Goal: Task Accomplishment & Management: Use online tool/utility

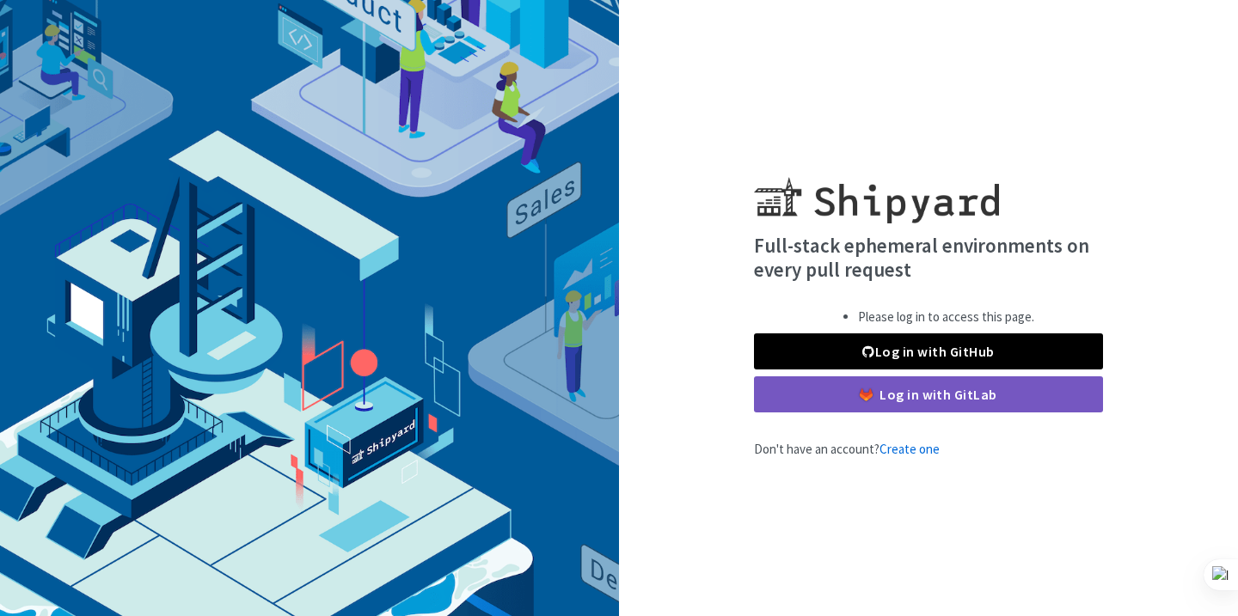
click at [918, 357] on link "Log in with GitHub" at bounding box center [928, 351] width 349 height 36
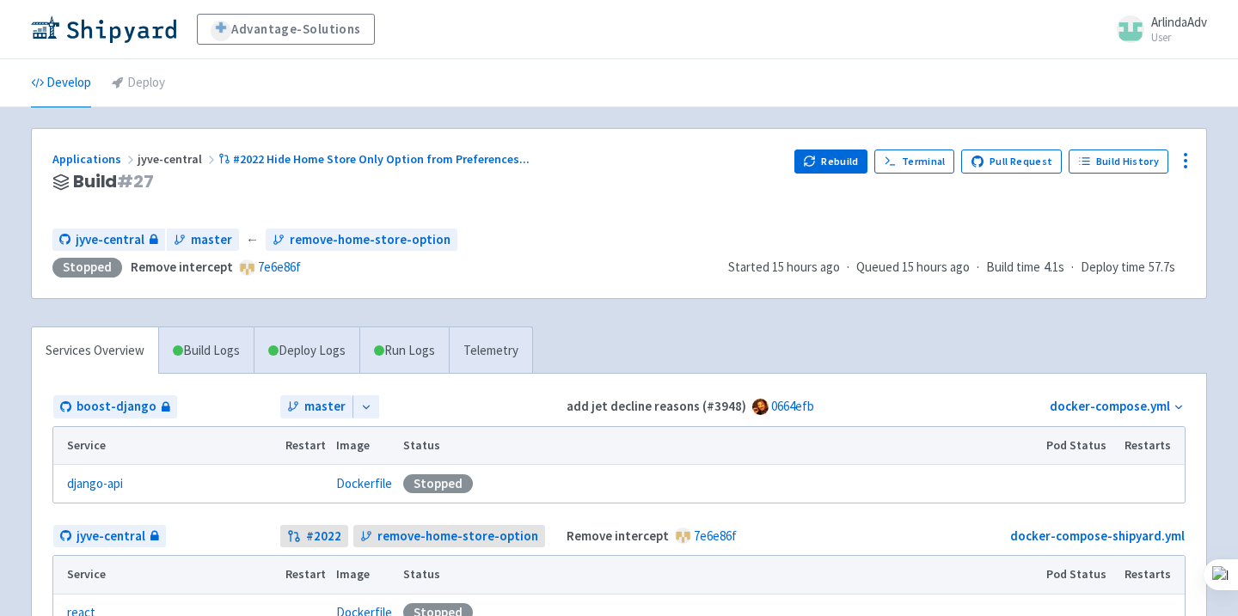
click at [841, 148] on div "Applications jyve-central #2022 Hide Home Store Only Option from Preferences ..…" at bounding box center [619, 213] width 1174 height 169
click at [841, 155] on button "Rebuild" at bounding box center [831, 162] width 74 height 24
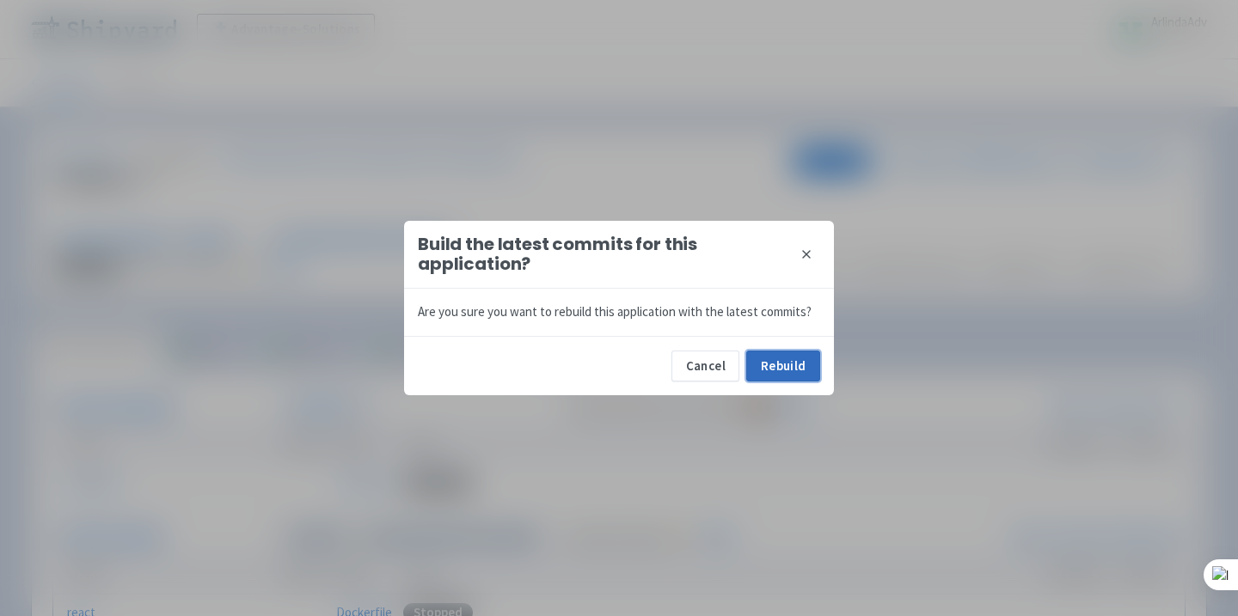
click at [786, 358] on button "Rebuild" at bounding box center [783, 366] width 74 height 31
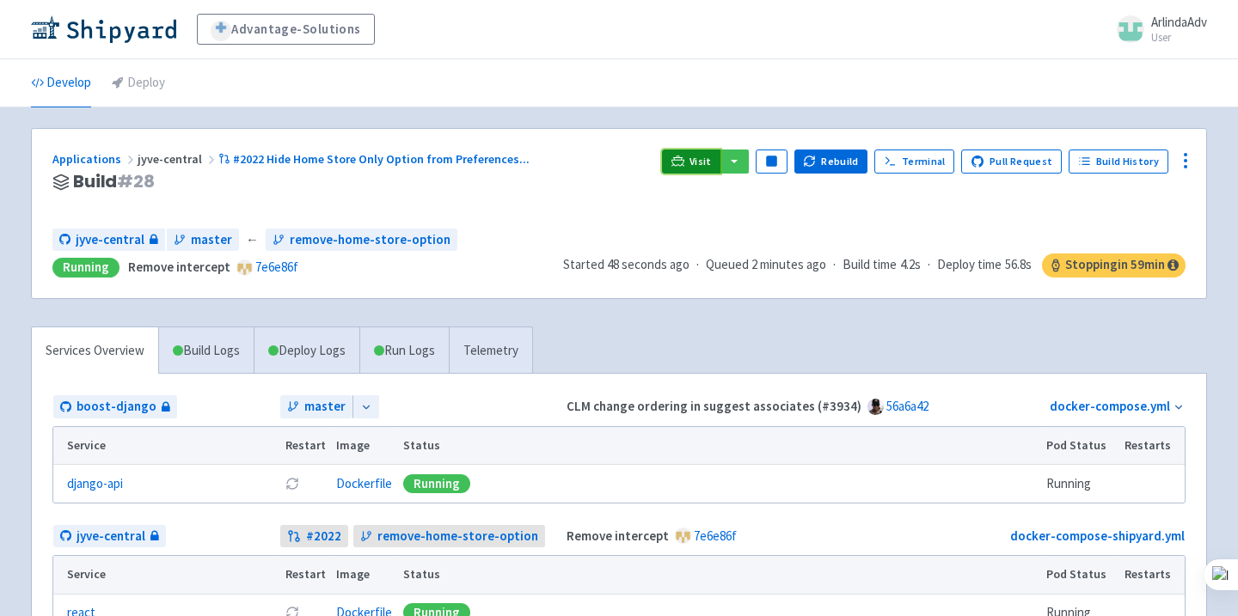
click at [698, 167] on span "Visit" at bounding box center [700, 162] width 22 height 14
